Goal: Task Accomplishment & Management: Manage account settings

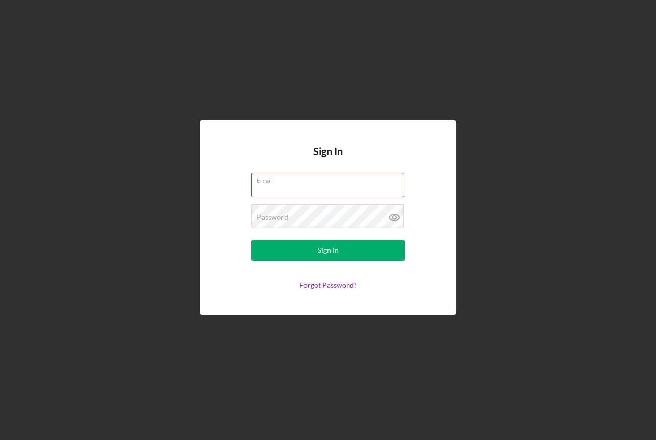
click at [354, 185] on input "Email" at bounding box center [327, 185] width 153 height 25
type input "[PERSON_NAME][EMAIL_ADDRESS][DOMAIN_NAME]"
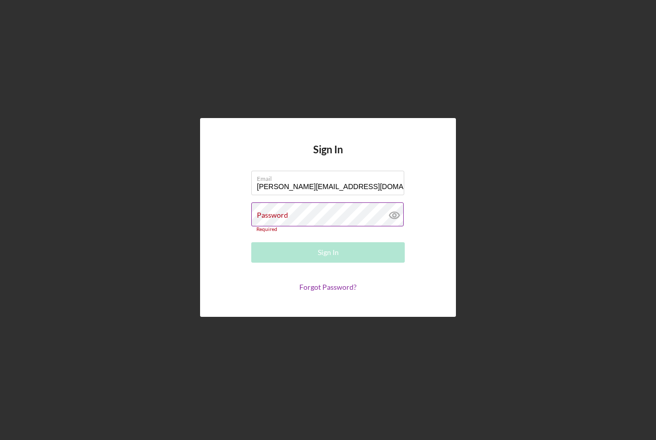
click at [394, 221] on icon at bounding box center [395, 216] width 26 height 26
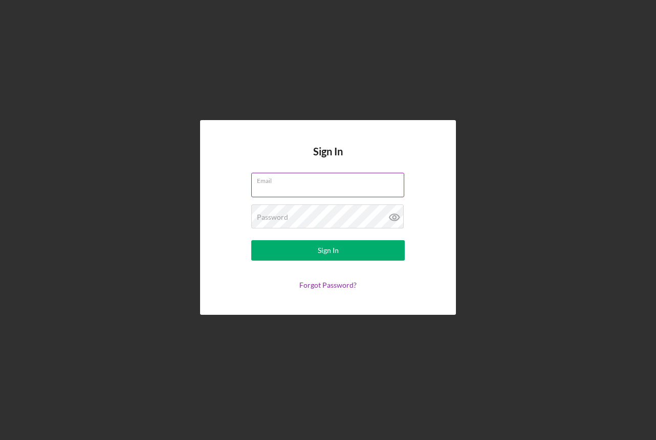
click at [344, 191] on input "Email" at bounding box center [327, 185] width 153 height 25
type input "[PERSON_NAME][EMAIL_ADDRESS][DOMAIN_NAME]"
